Goal: Find specific page/section: Find specific page/section

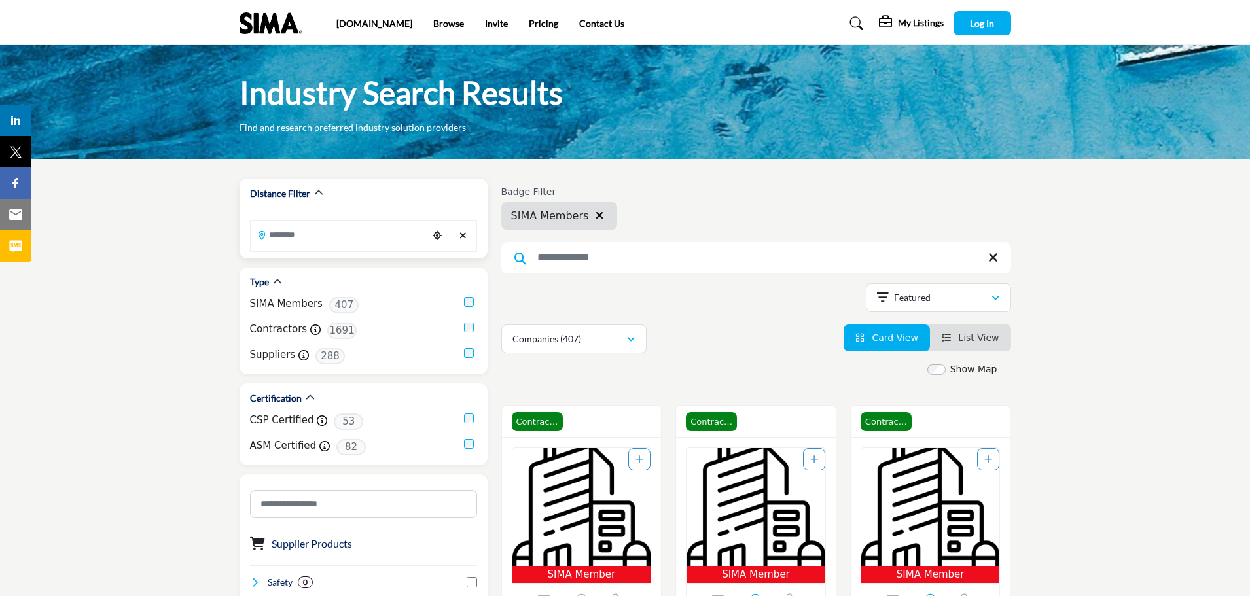
click at [261, 234] on icon at bounding box center [262, 235] width 7 height 9
click at [275, 234] on input "Search Location" at bounding box center [339, 235] width 177 height 26
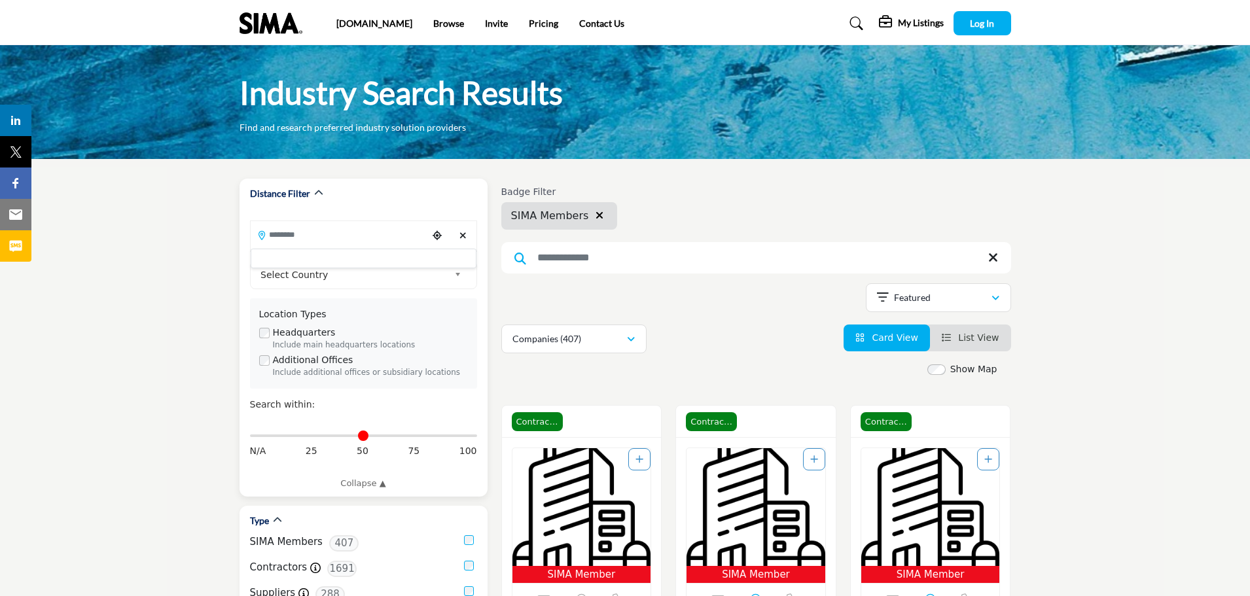
click at [262, 234] on icon at bounding box center [262, 235] width 7 height 9
click at [274, 232] on input "Search Location" at bounding box center [339, 235] width 177 height 26
click at [436, 236] on icon "Choose your current location" at bounding box center [437, 235] width 9 height 9
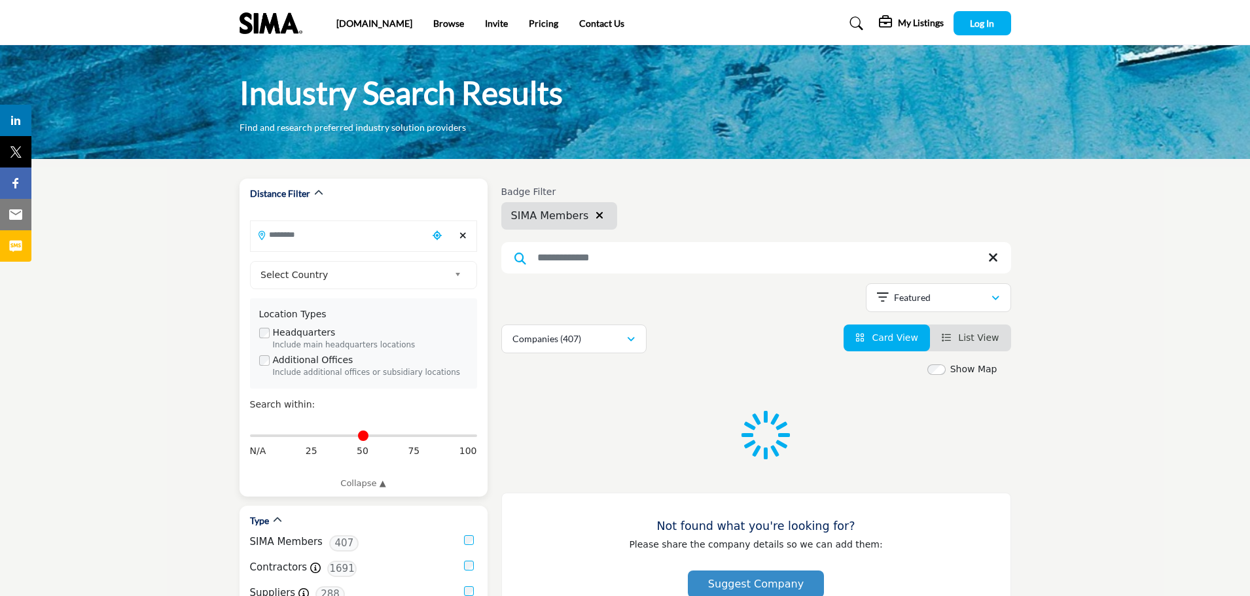
click at [285, 232] on input "Search Location" at bounding box center [339, 235] width 177 height 26
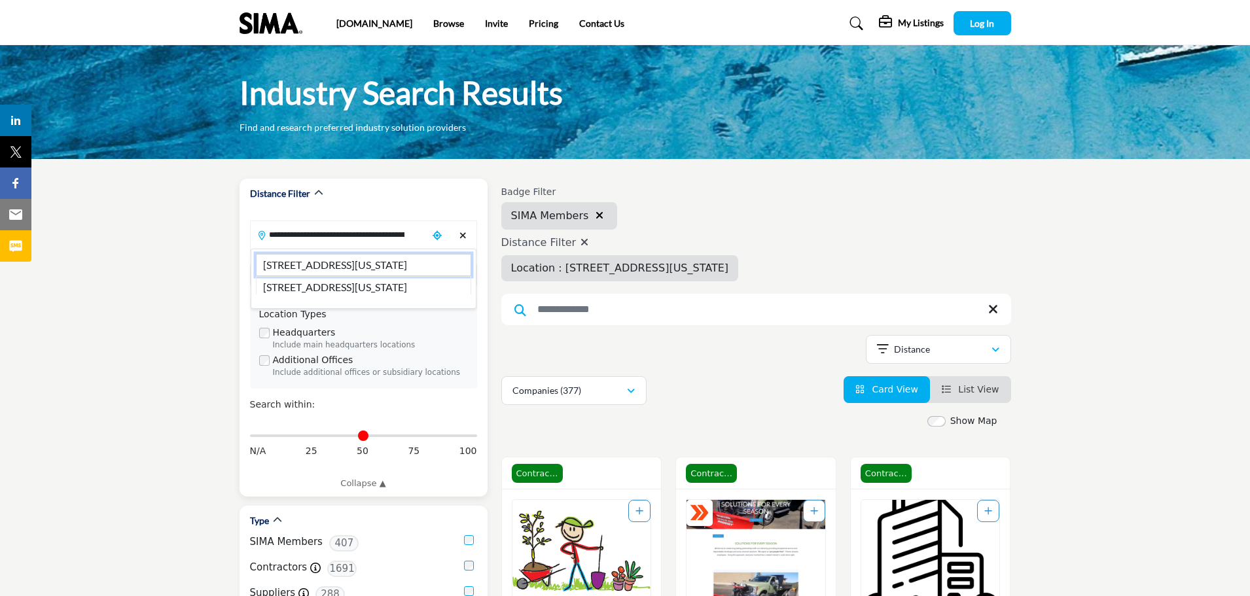
click at [308, 267] on li "2025 Aeroplaza Dr, Colorado Springs, CO, 80916, USA" at bounding box center [363, 265] width 215 height 22
type input "**********"
type input "***"
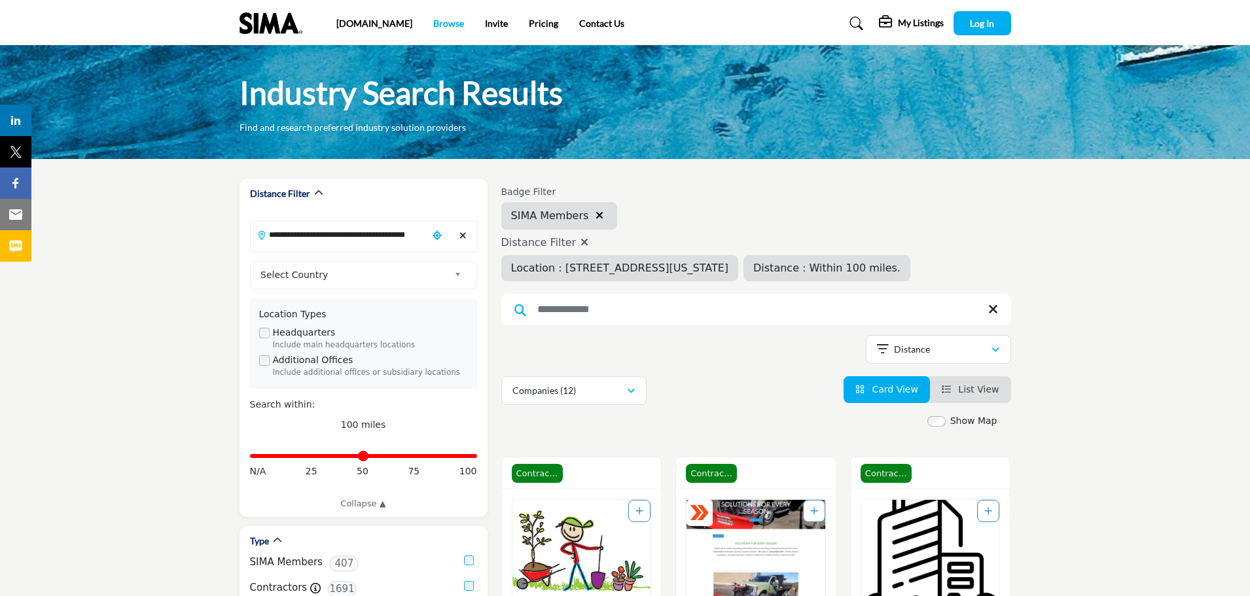
click at [433, 22] on link "Browse" at bounding box center [448, 23] width 31 height 11
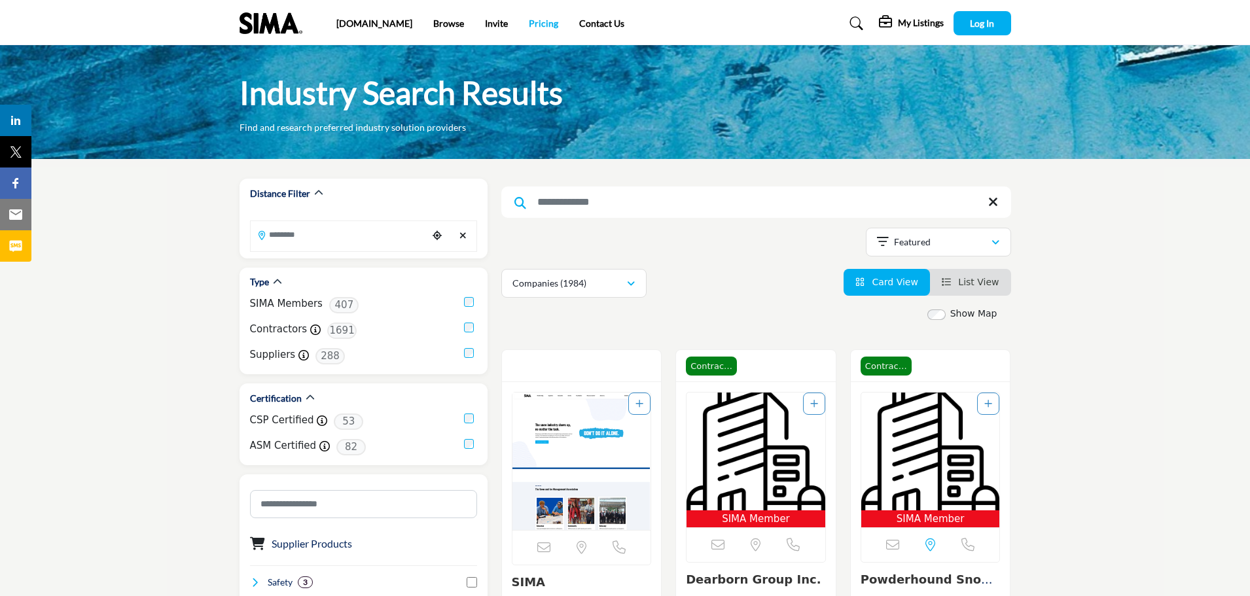
click at [529, 27] on link "Pricing" at bounding box center [543, 23] width 29 height 11
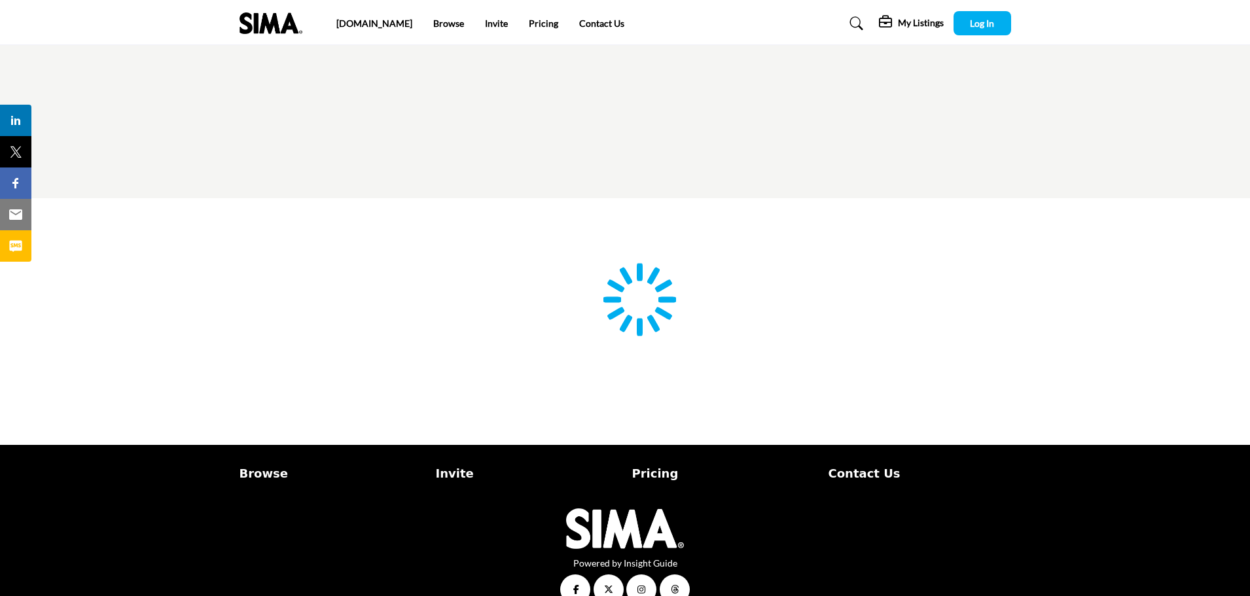
type input "**********"
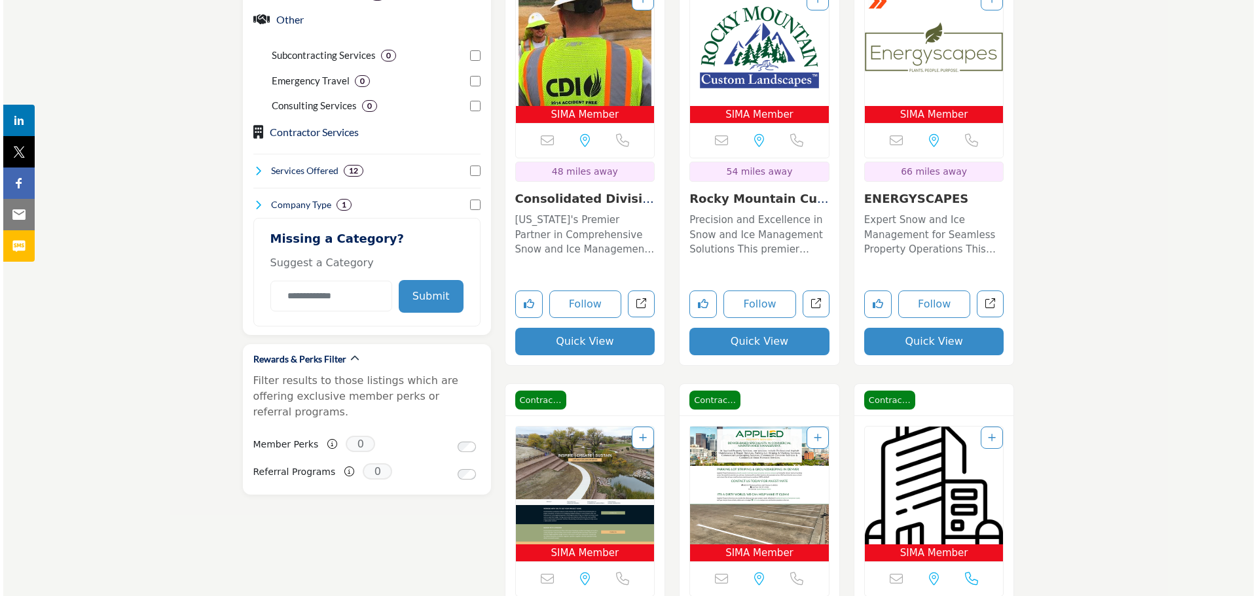
scroll to position [851, 0]
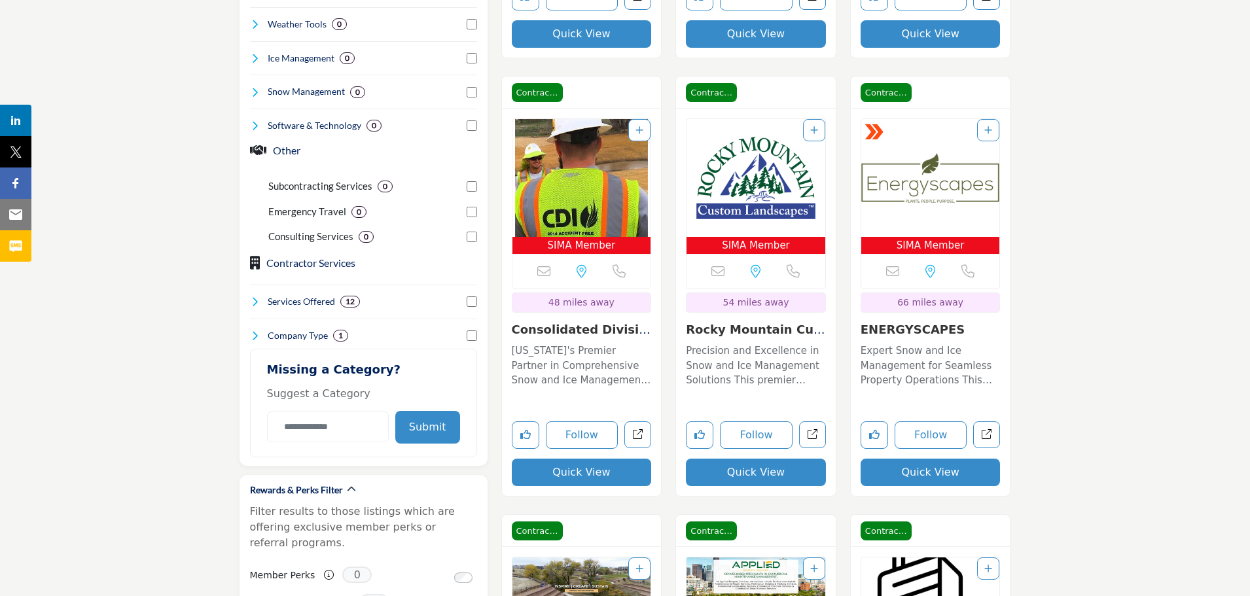
click at [569, 475] on button "Quick View" at bounding box center [582, 472] width 140 height 27
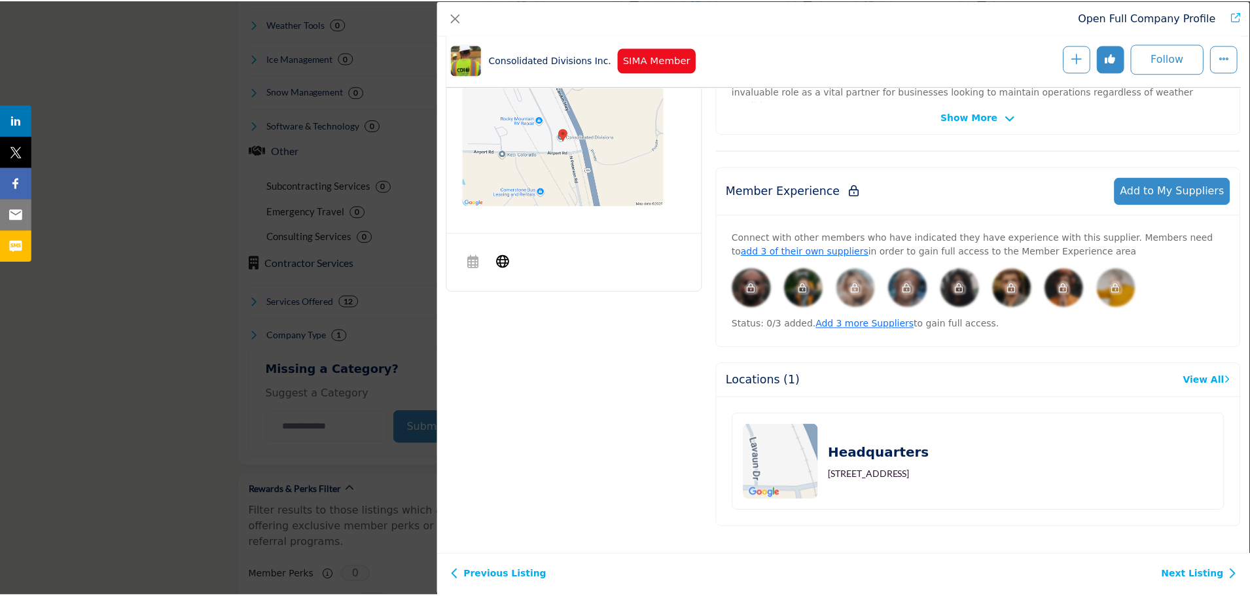
scroll to position [434, 0]
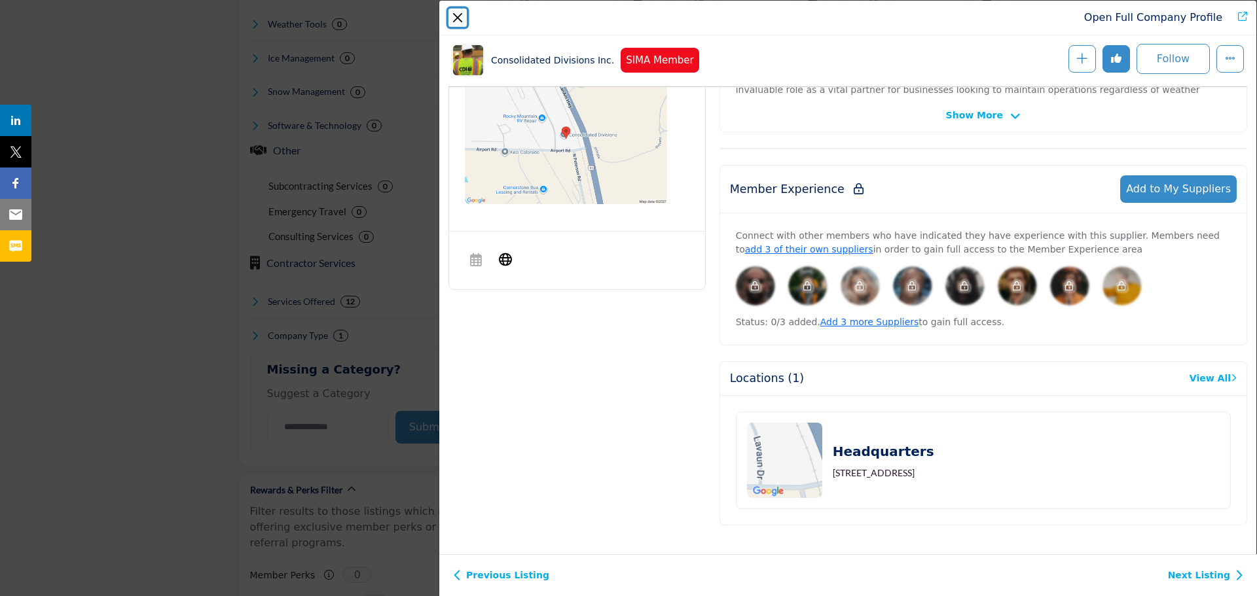
click at [457, 16] on button "Close" at bounding box center [457, 18] width 18 height 18
